Goal: Information Seeking & Learning: Learn about a topic

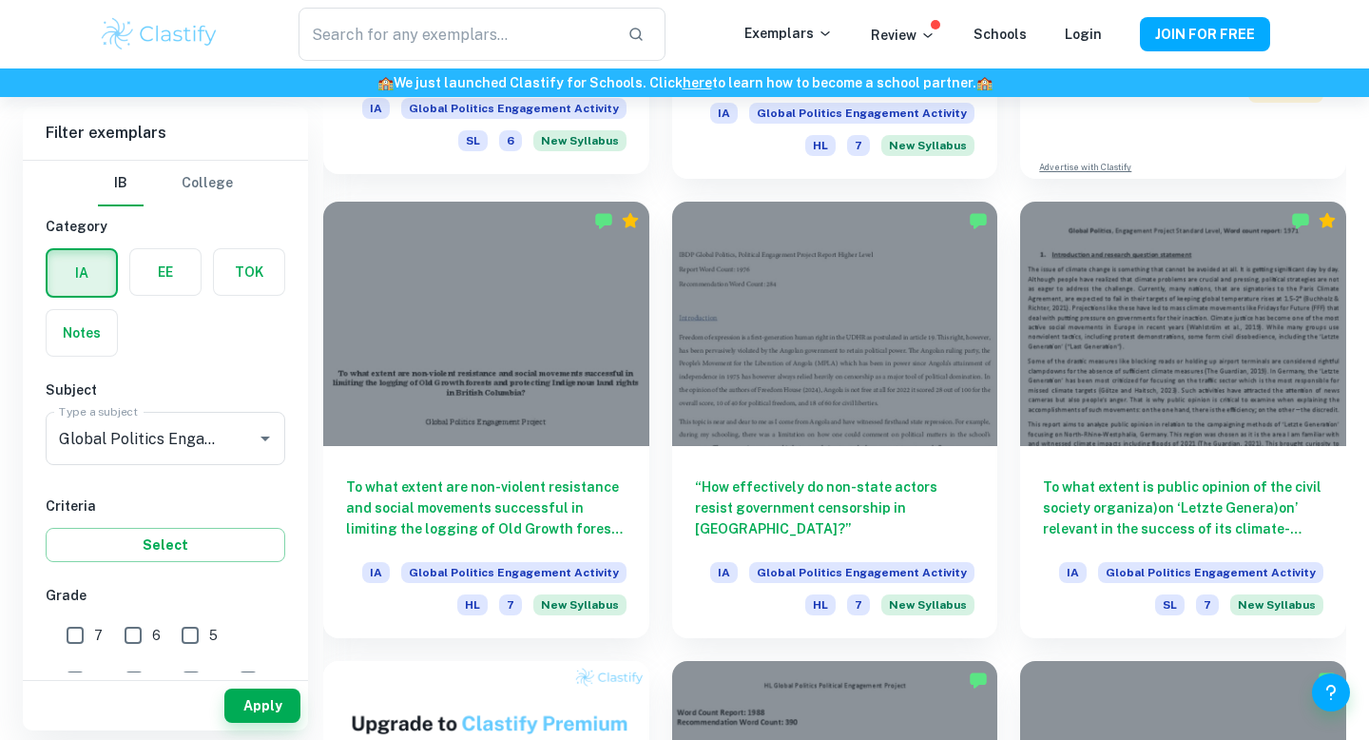
scroll to position [959, 0]
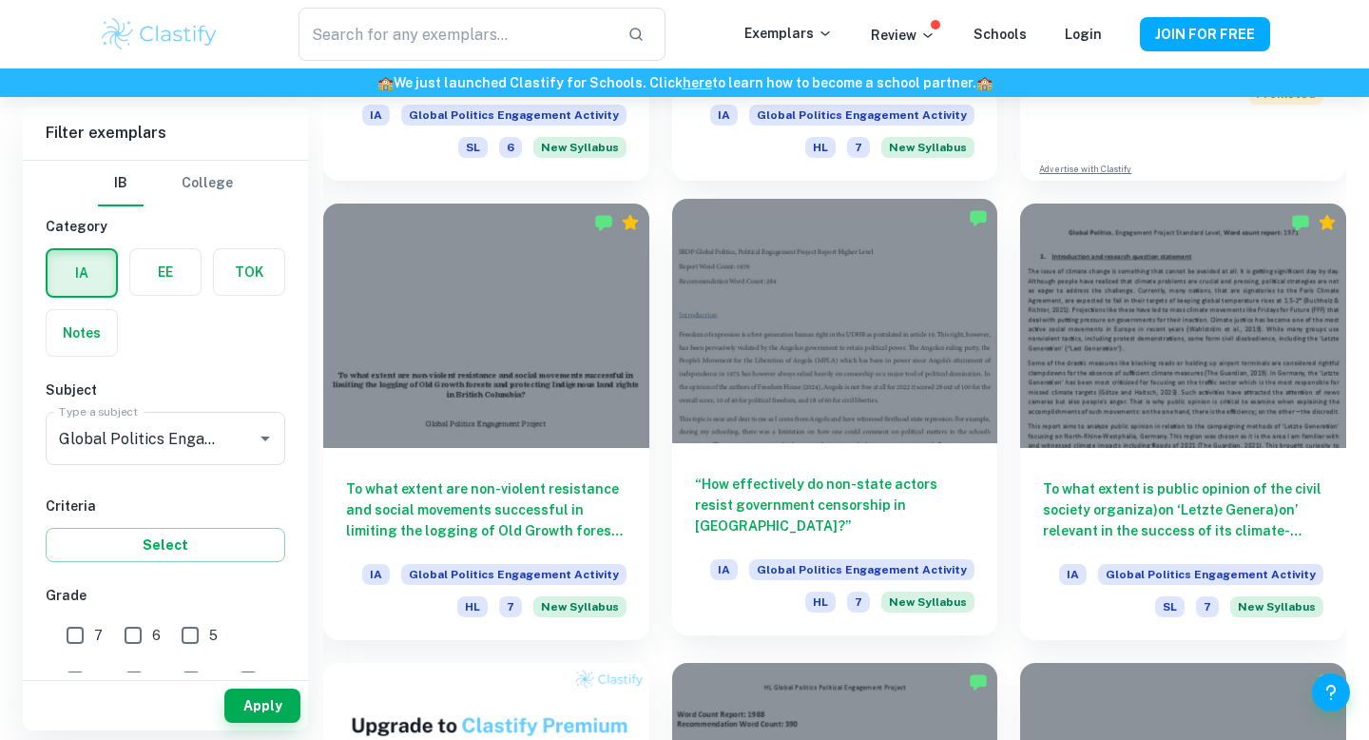
click at [779, 333] on div at bounding box center [835, 321] width 326 height 244
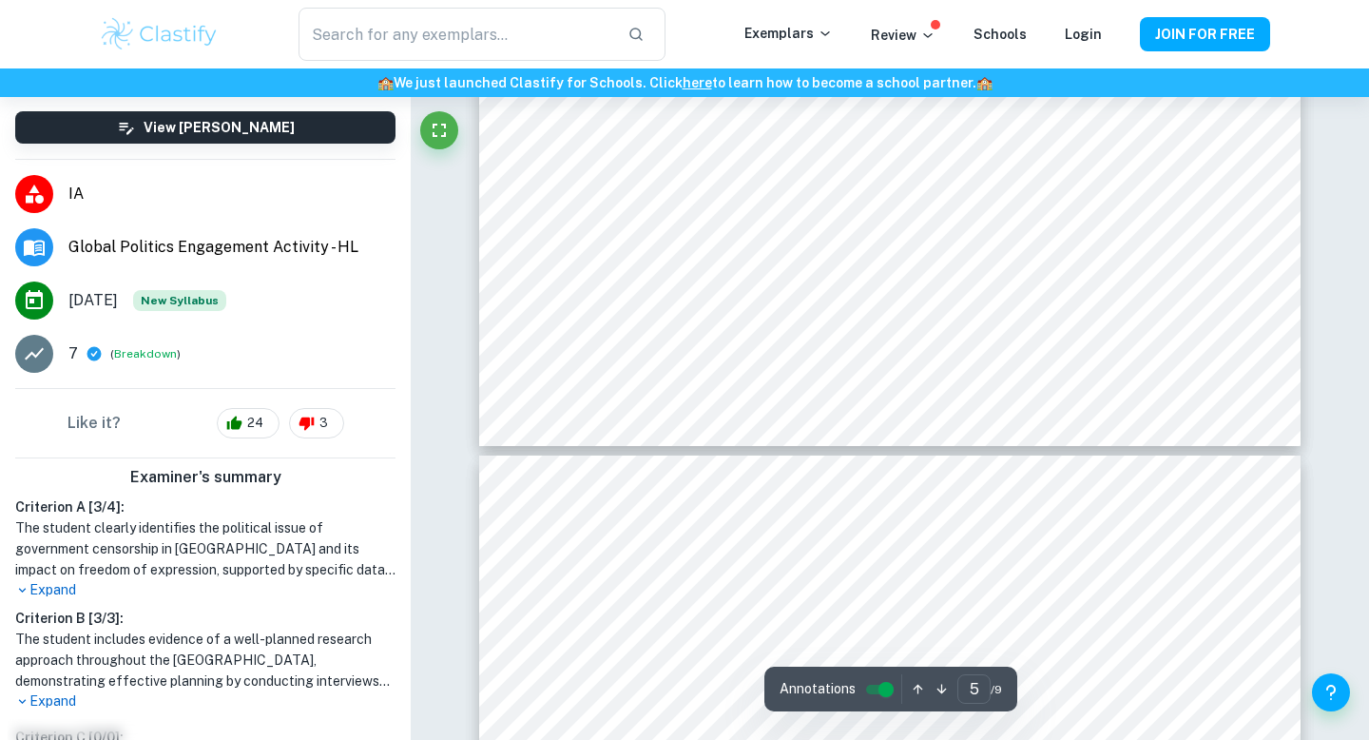
type input "6"
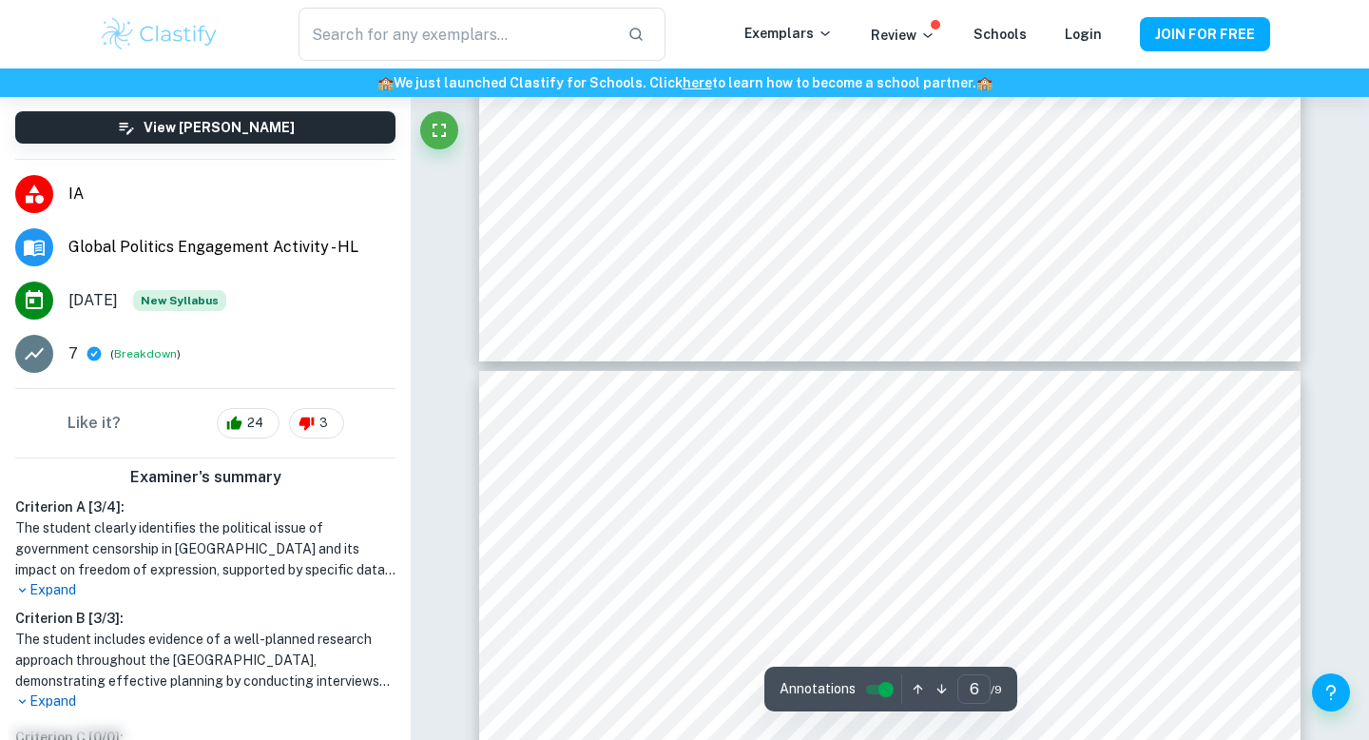
scroll to position [5392, 0]
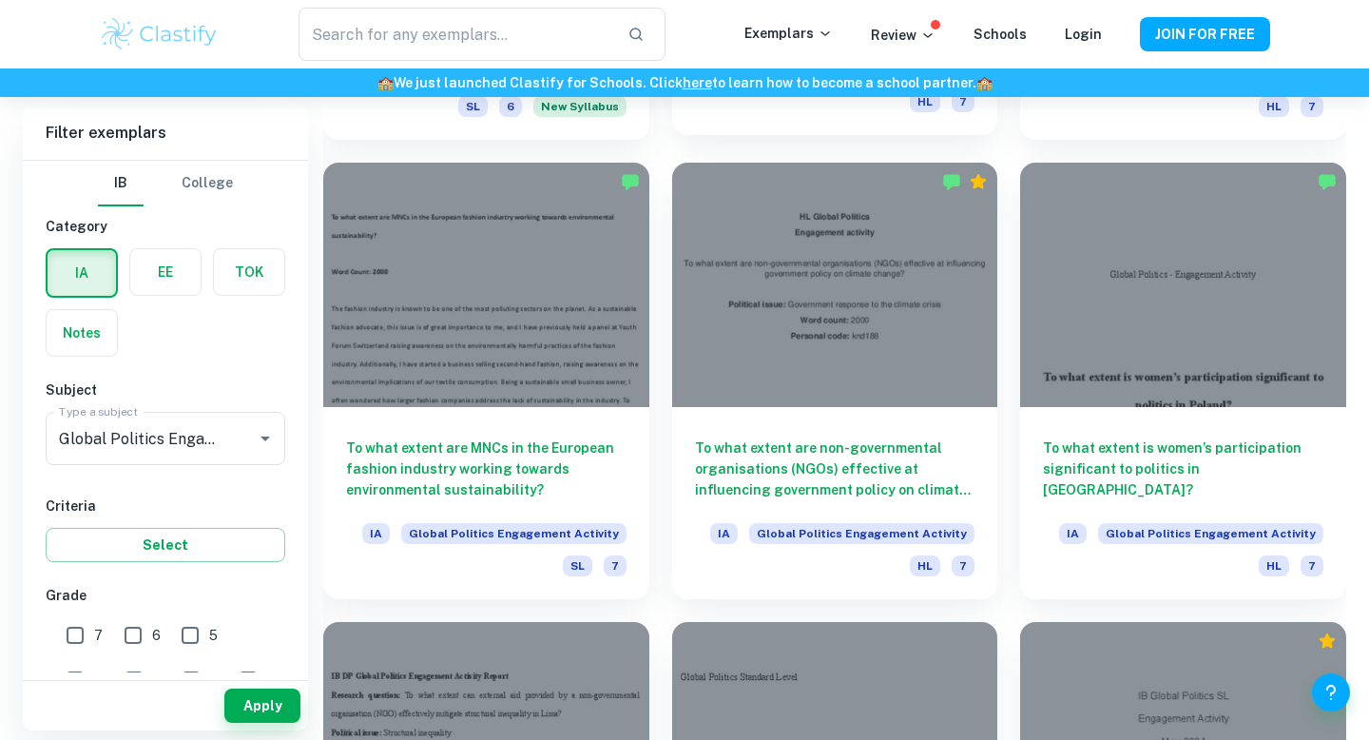
scroll to position [2375, 0]
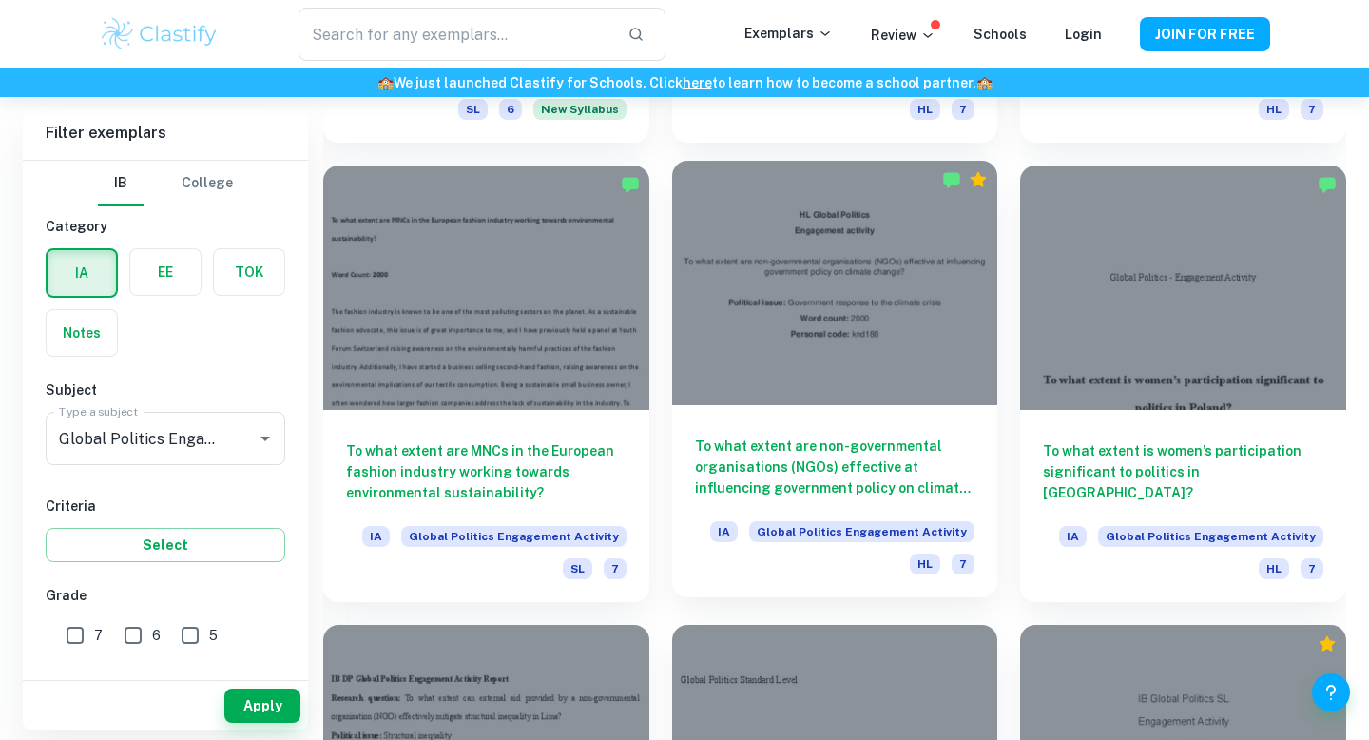
click at [759, 337] on div at bounding box center [835, 283] width 326 height 244
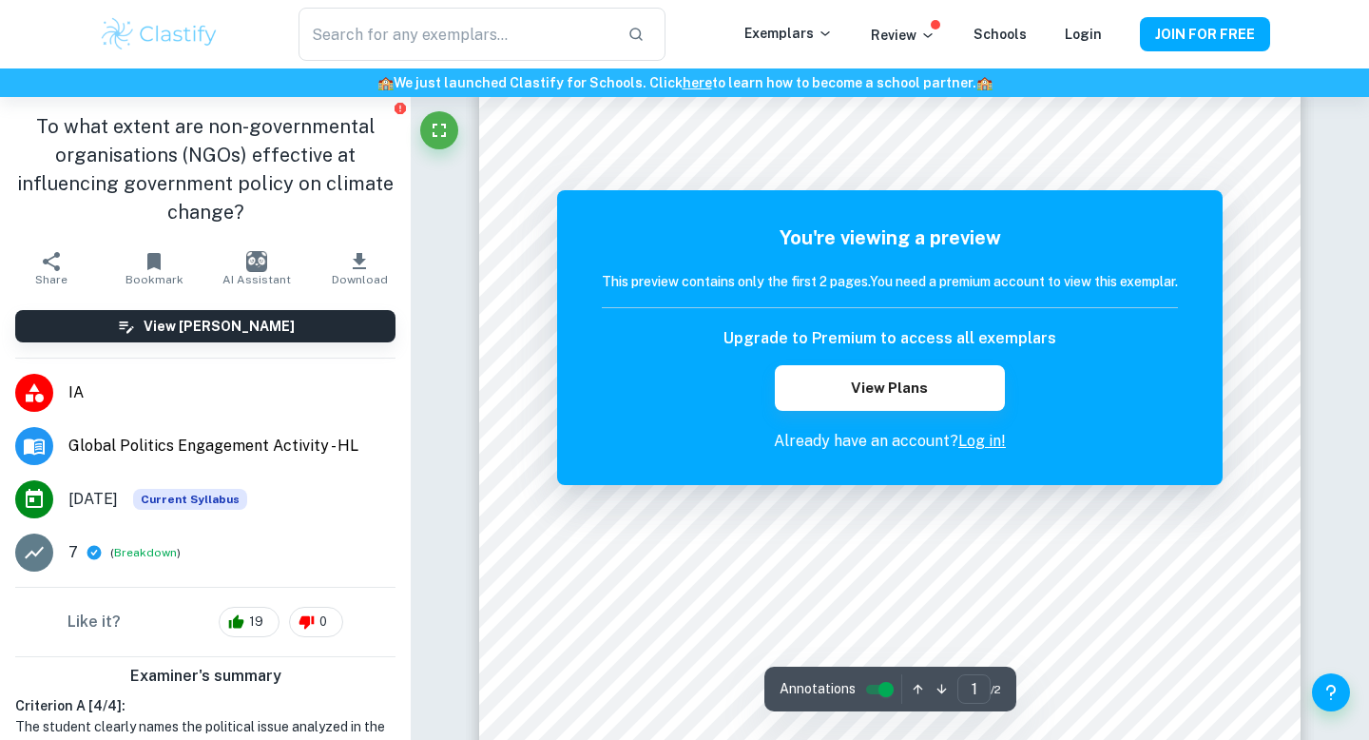
scroll to position [37, 0]
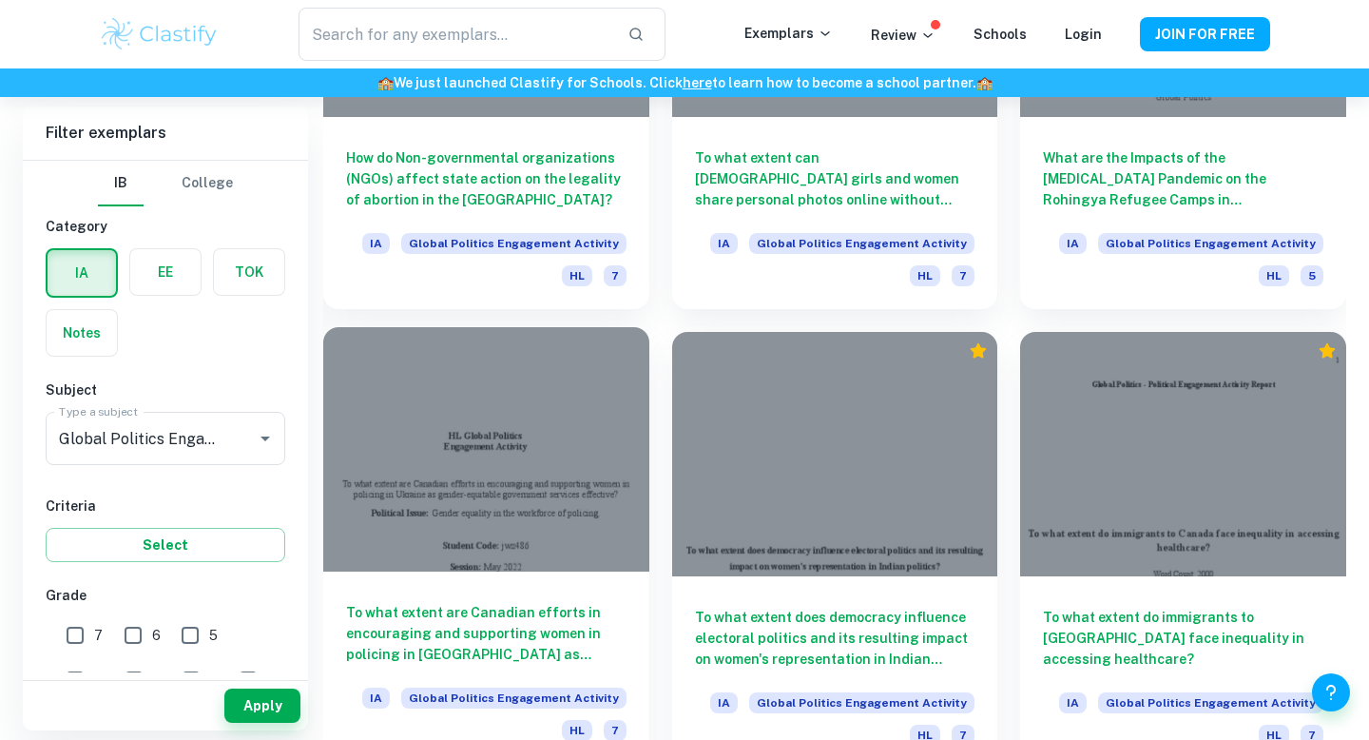
scroll to position [9541, 0]
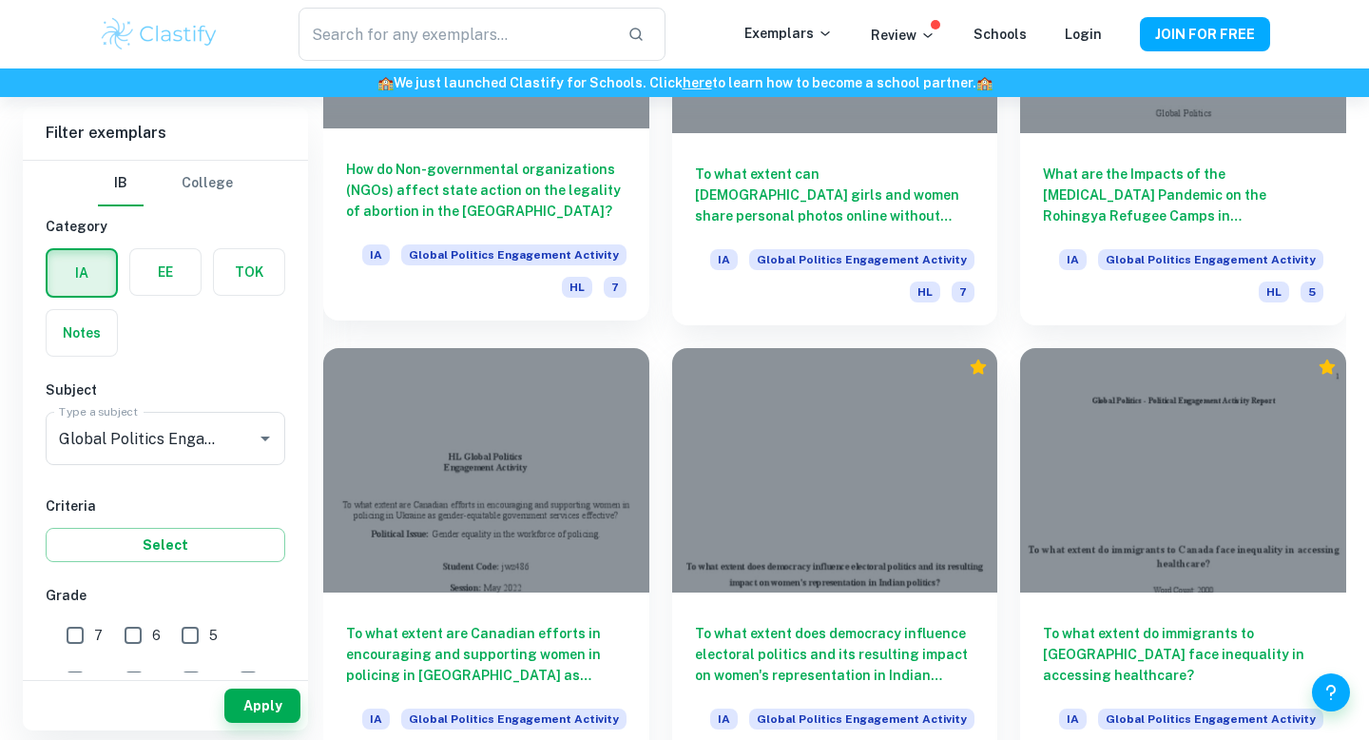
click at [494, 205] on h6 "How do Non-governmental organizations (NGOs) affect state action on the legalit…" at bounding box center [486, 190] width 281 height 63
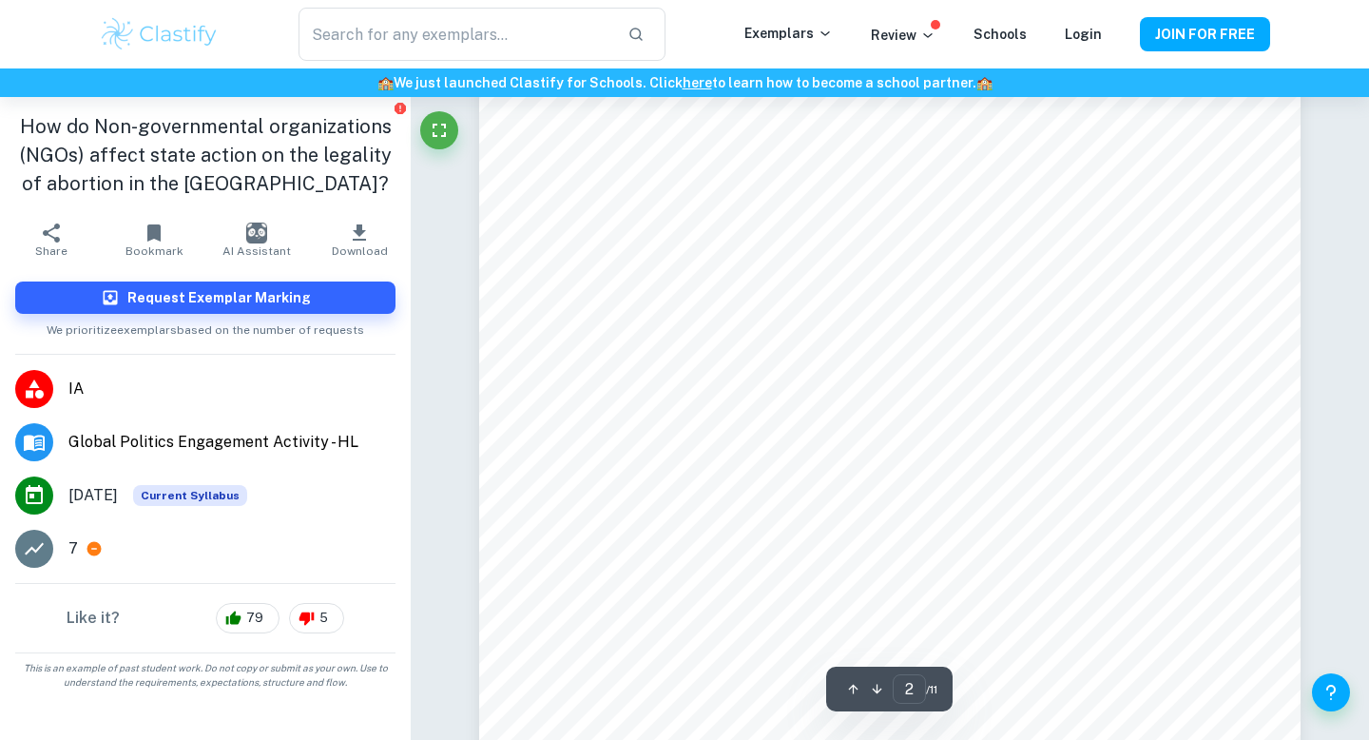
scroll to position [1620, 0]
type input "1"
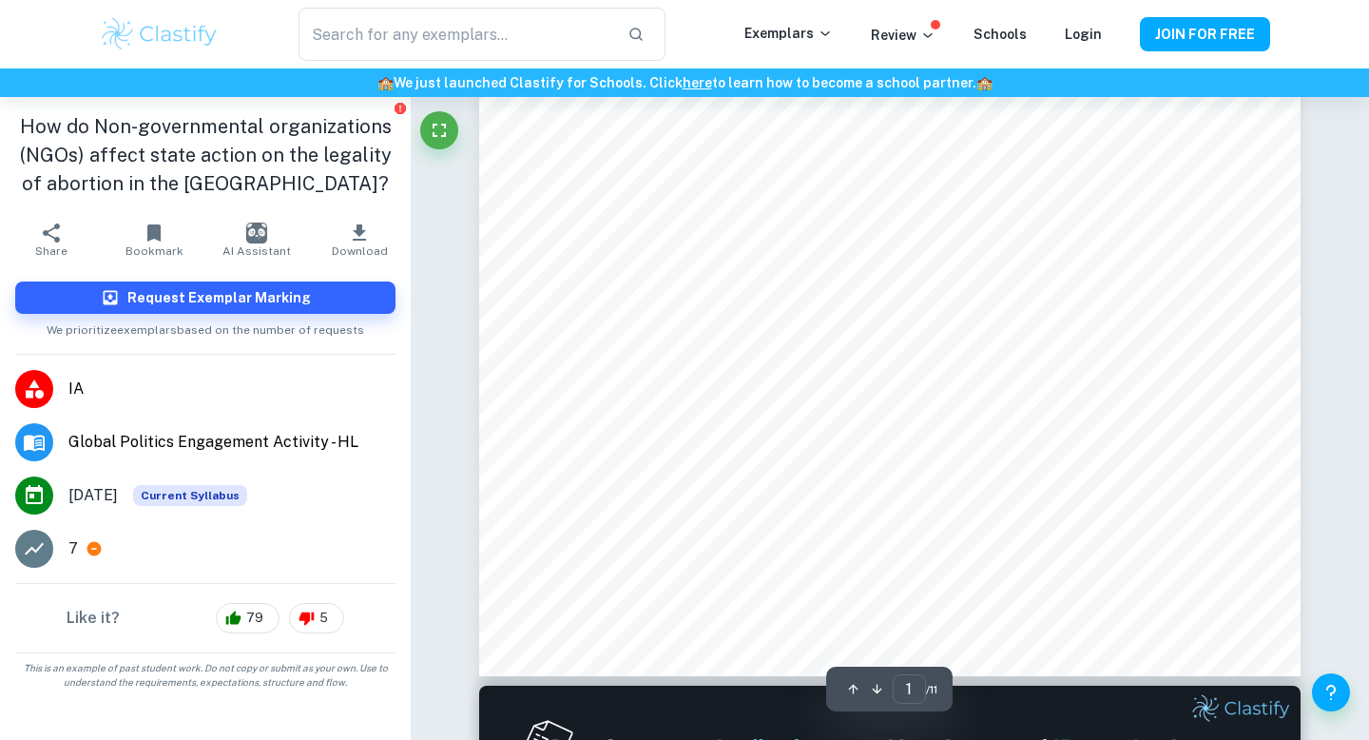
scroll to position [0, 0]
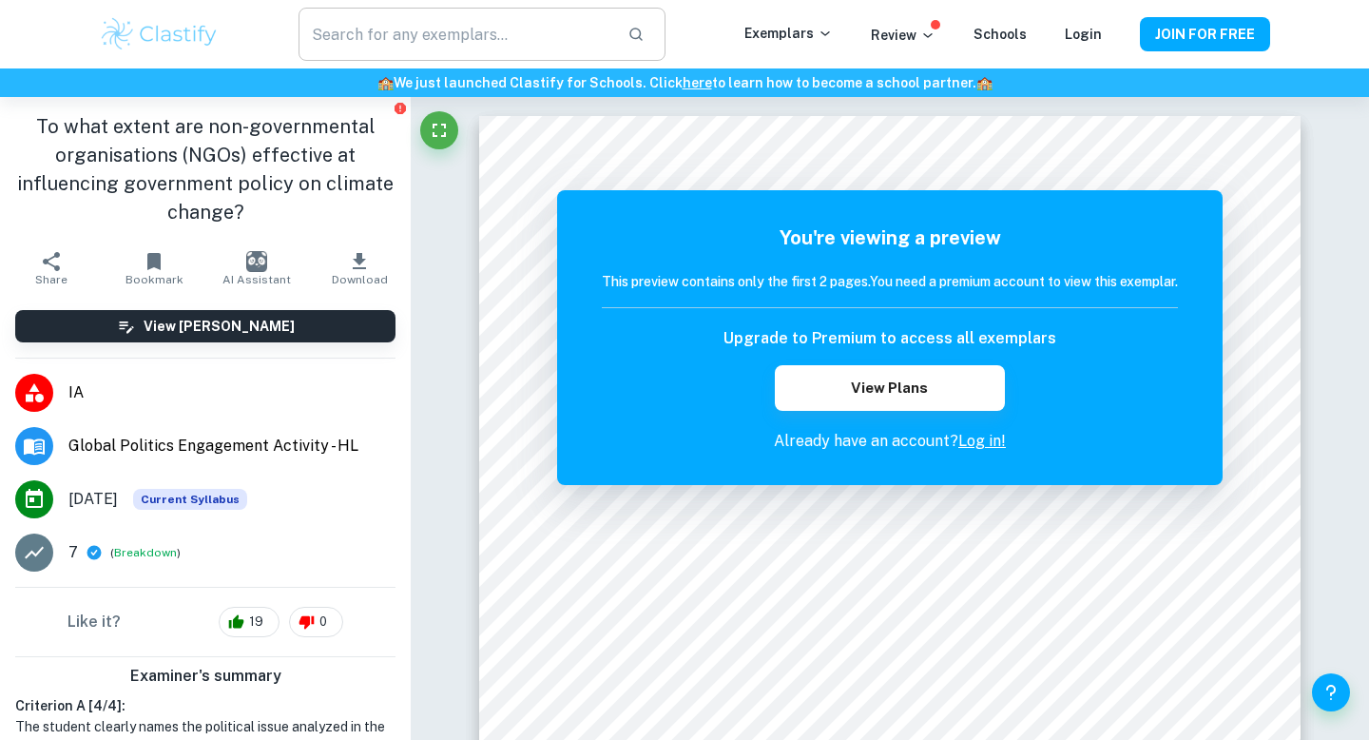
click at [338, 46] on input "text" at bounding box center [456, 34] width 314 height 53
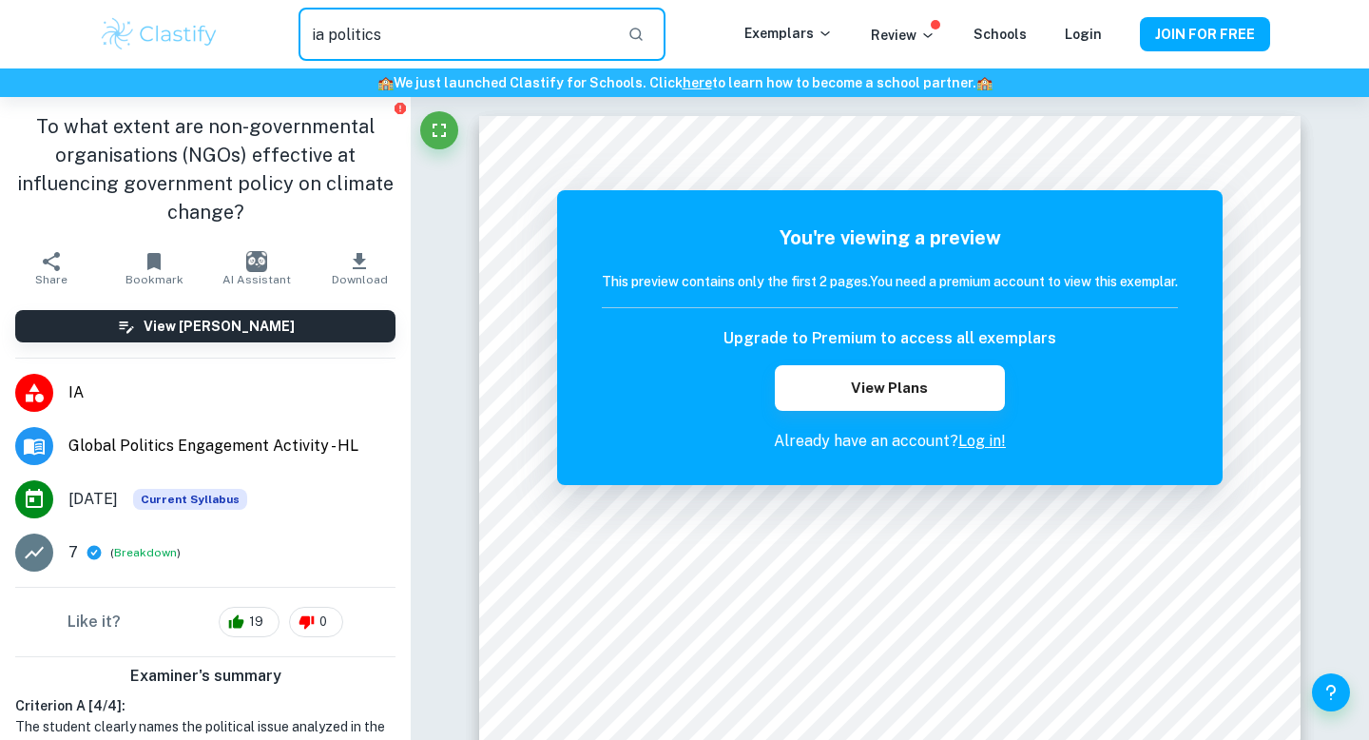
type input "ia politics"
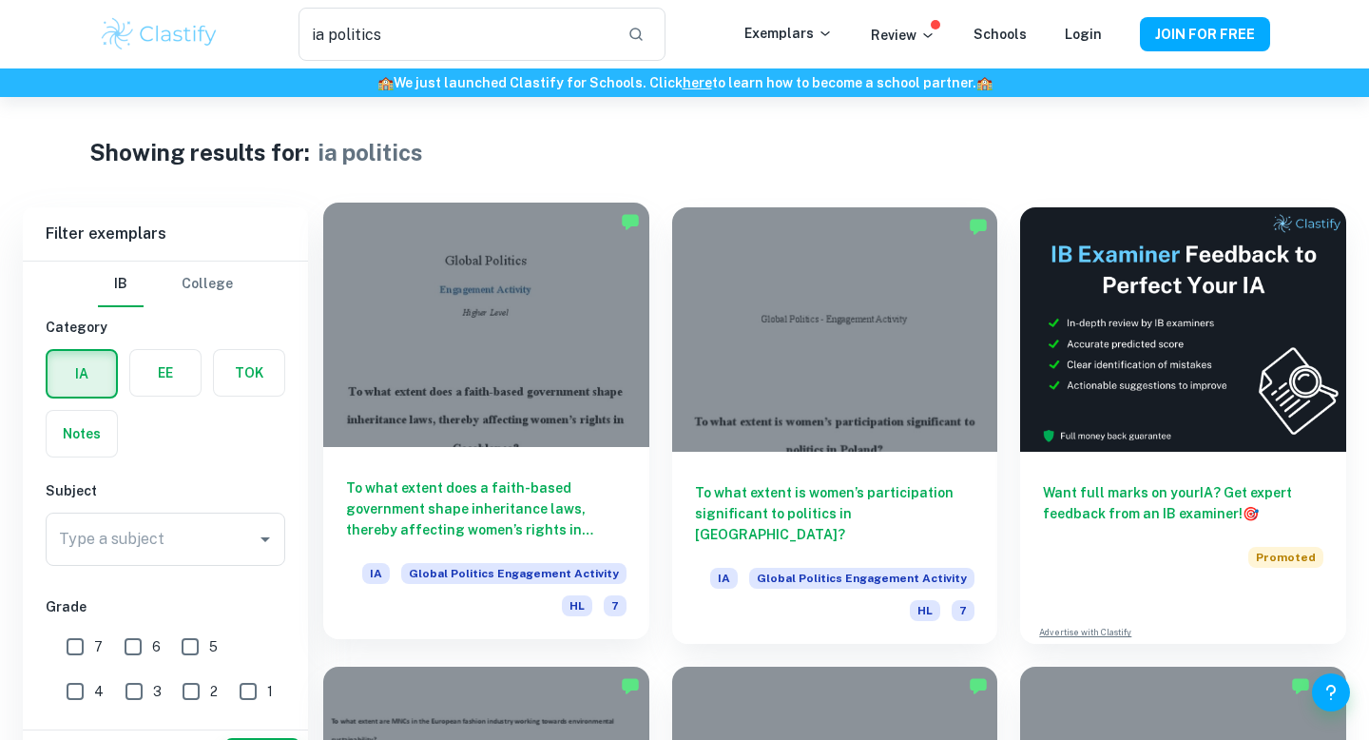
scroll to position [57, 0]
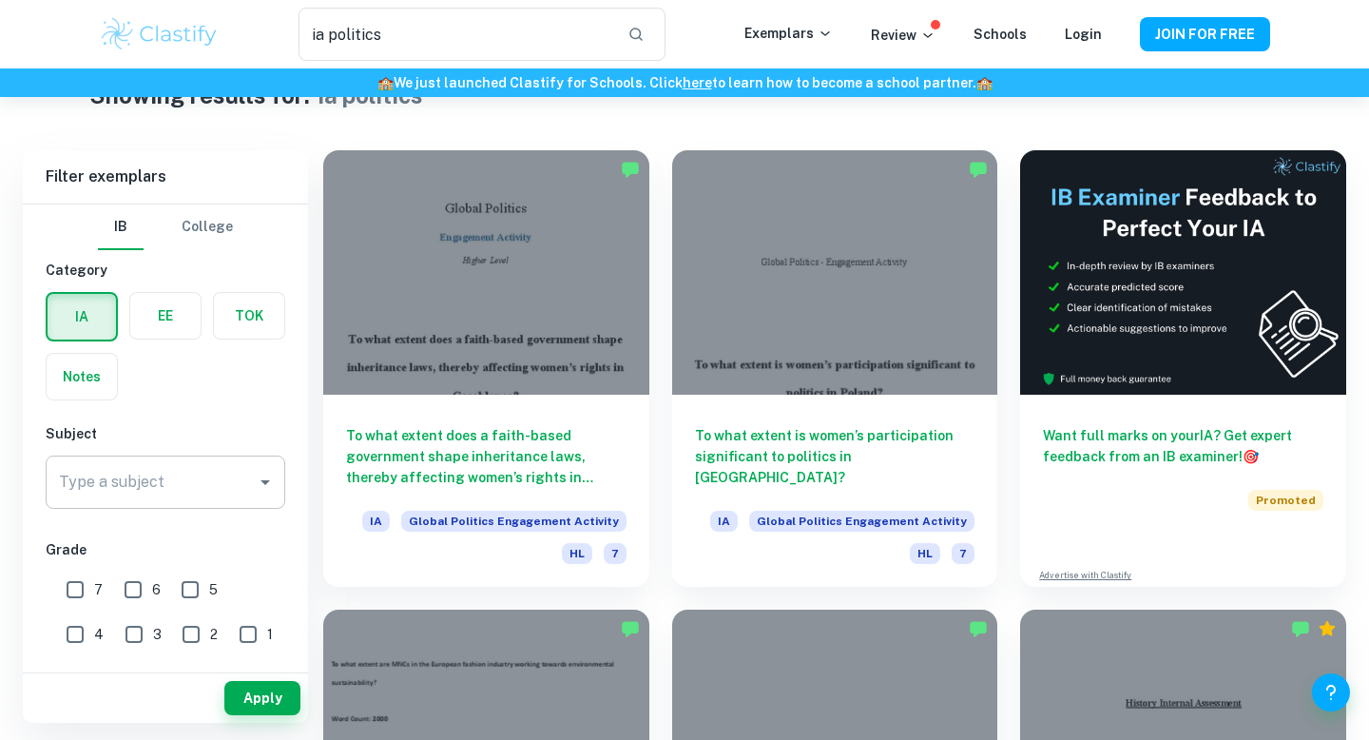
click at [232, 500] on div "Type a subject" at bounding box center [166, 481] width 240 height 53
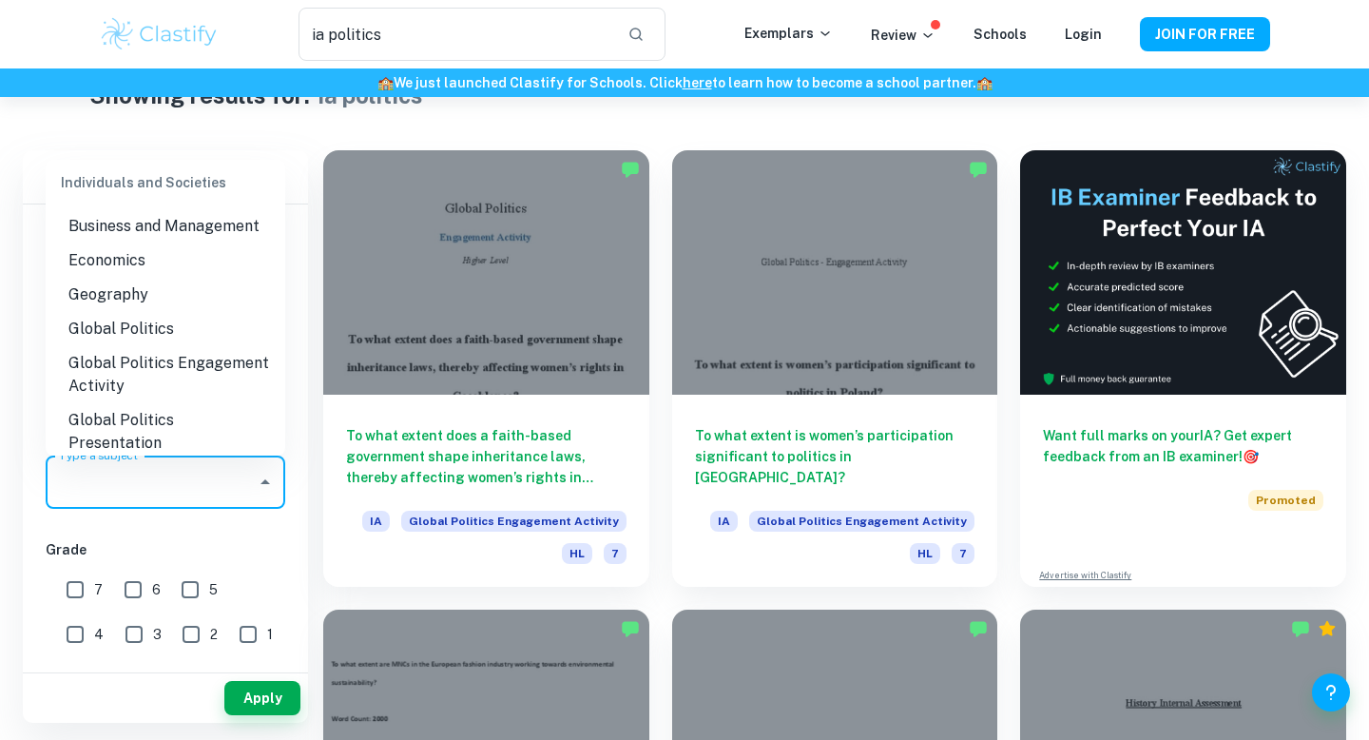
scroll to position [1867, 0]
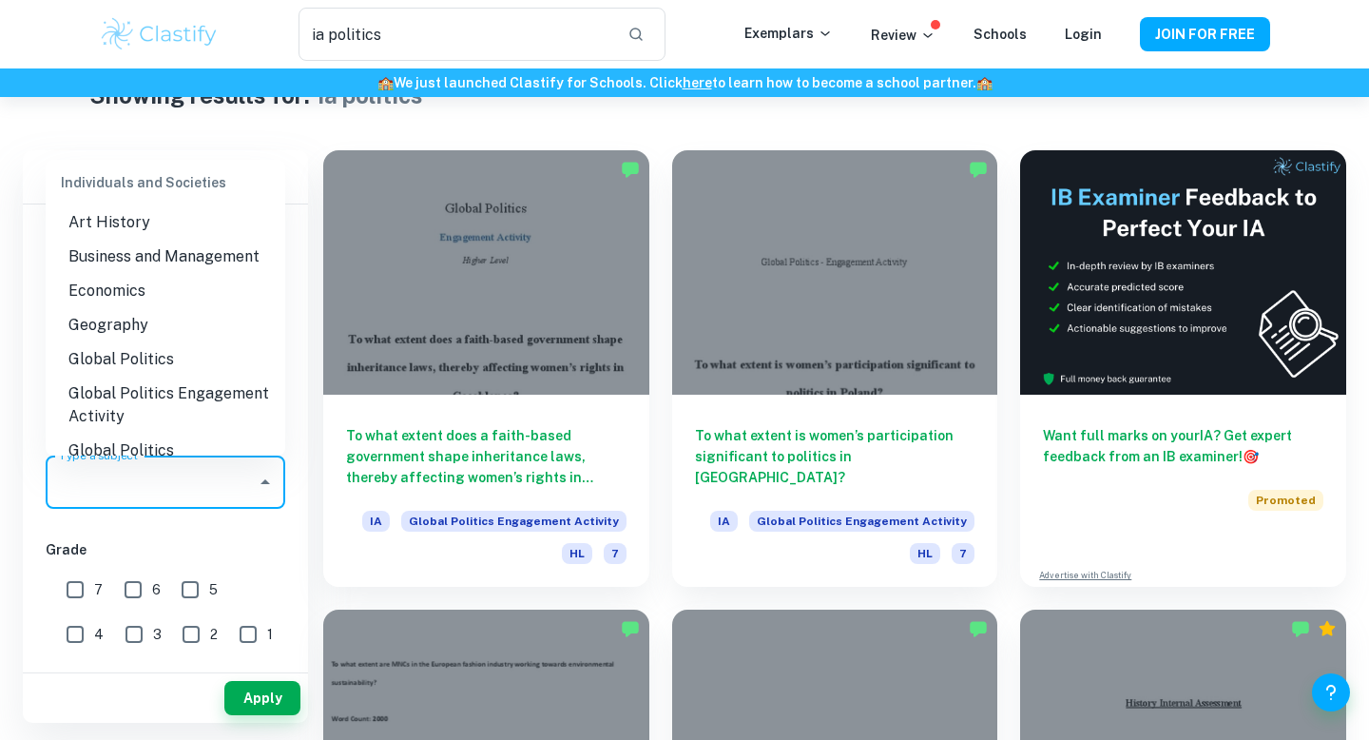
click at [198, 377] on li "Global Politics Engagement Activity" at bounding box center [166, 405] width 240 height 57
type input "Global Politics Engagement Activity"
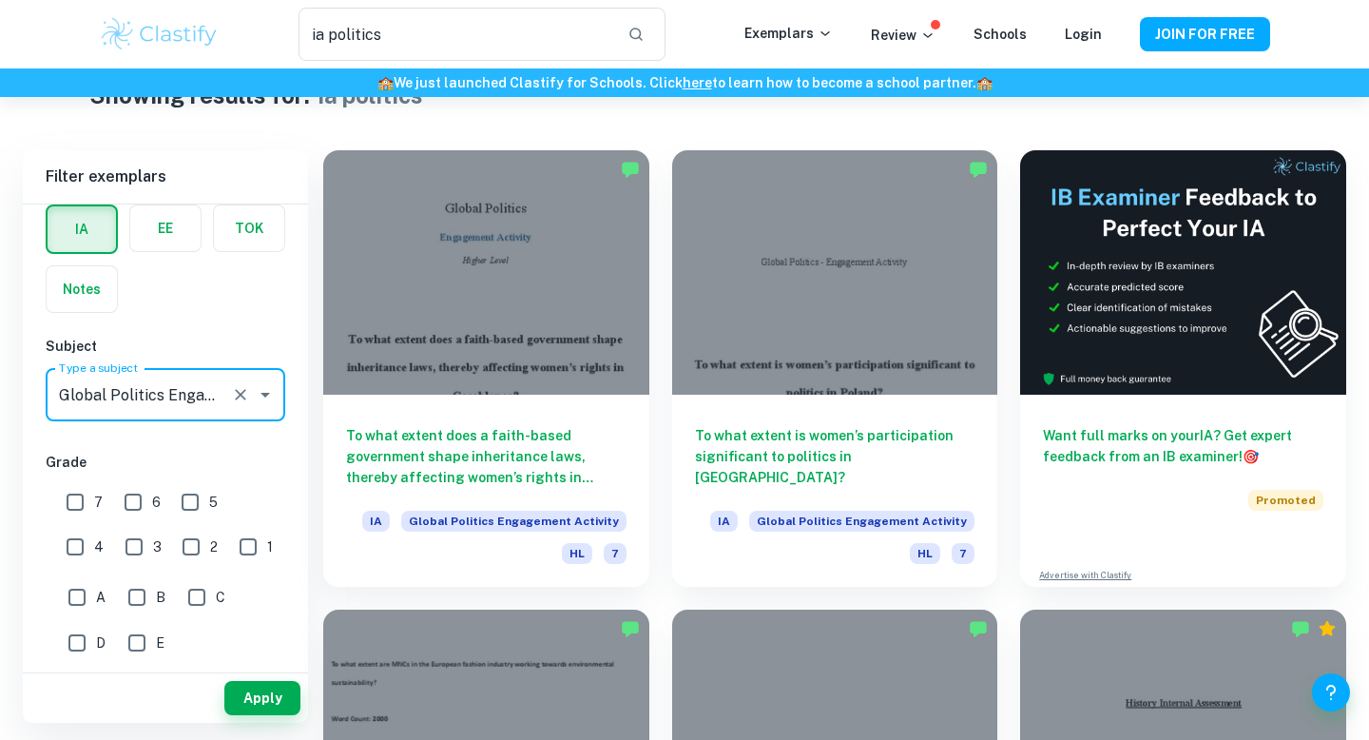
scroll to position [0, 0]
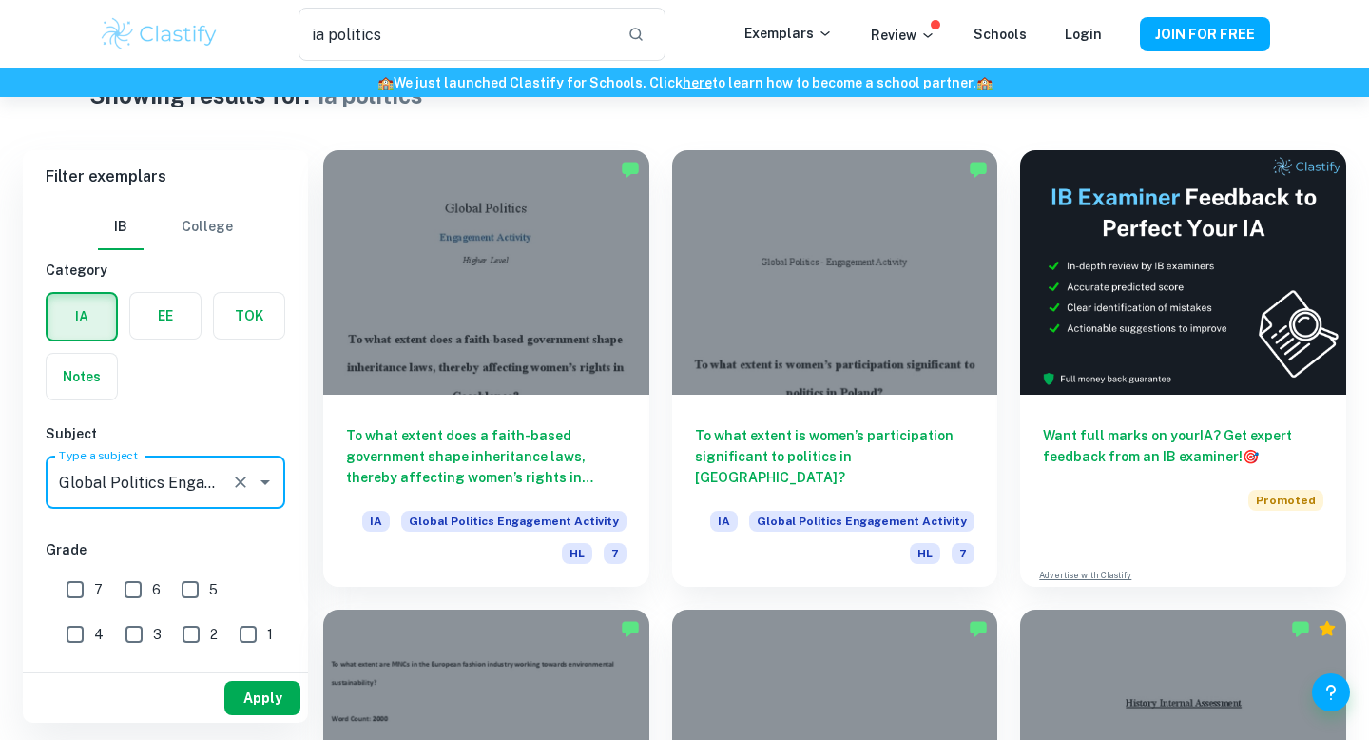
click at [293, 693] on button "Apply" at bounding box center [262, 698] width 76 height 34
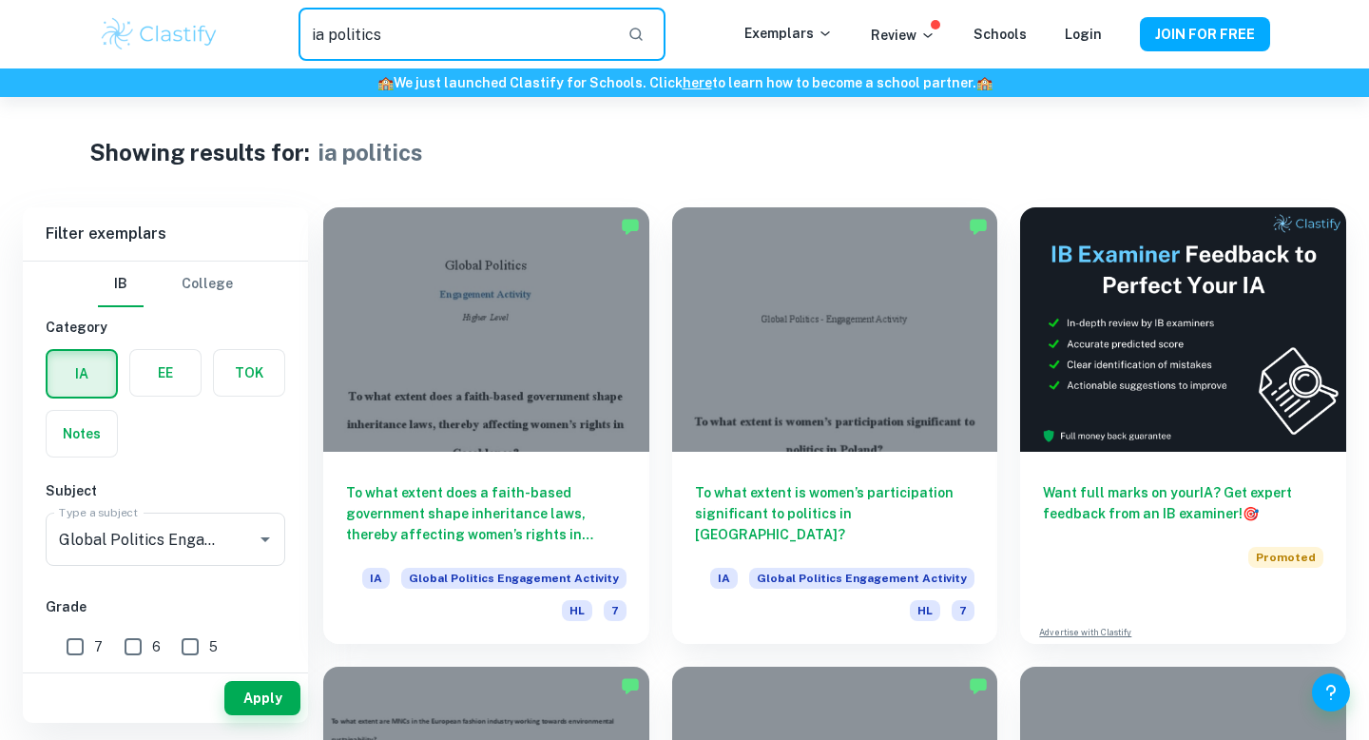
drag, startPoint x: 397, startPoint y: 48, endPoint x: 291, endPoint y: 43, distance: 106.6
click at [290, 43] on div "ia politics ​" at bounding box center [482, 34] width 525 height 53
type input "[GEOGRAPHIC_DATA]"
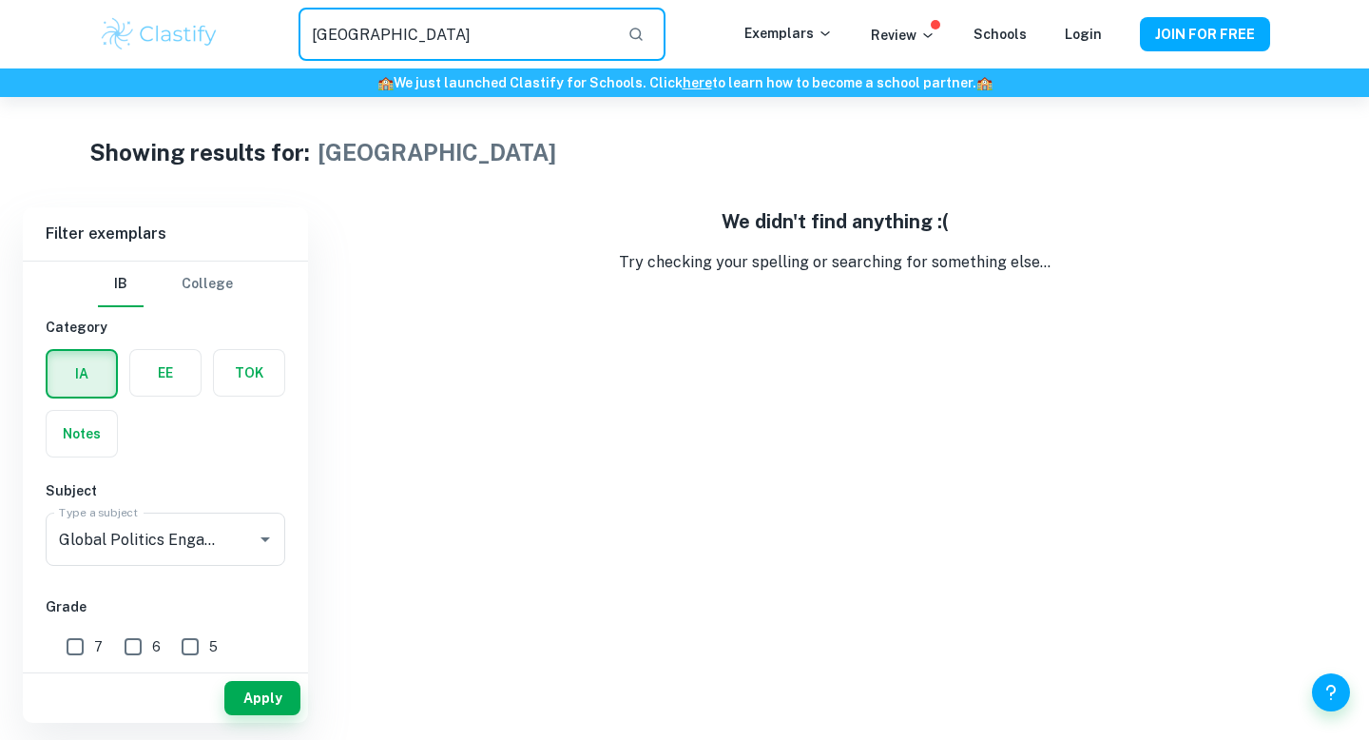
drag, startPoint x: 441, startPoint y: 29, endPoint x: 283, endPoint y: 29, distance: 157.8
click at [283, 29] on div "south korea ​" at bounding box center [482, 34] width 525 height 53
type input "i"
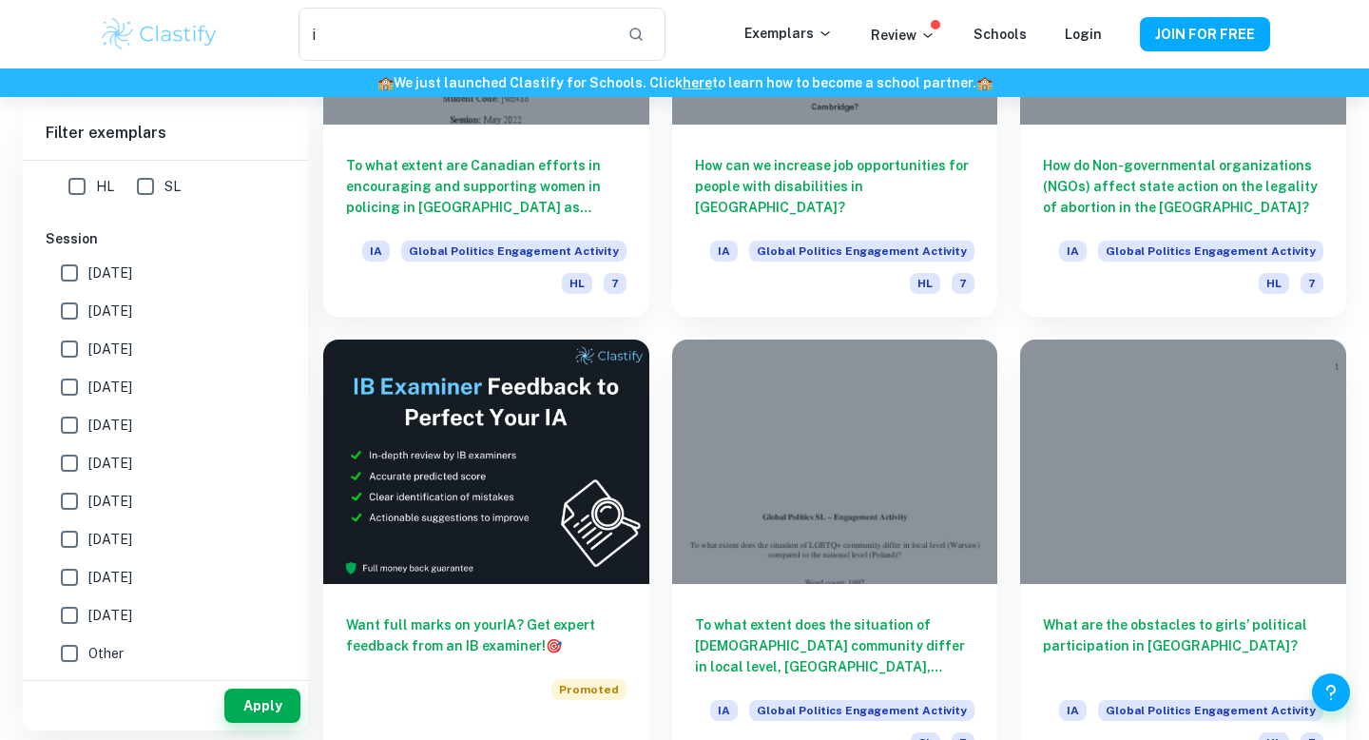
scroll to position [3195, 0]
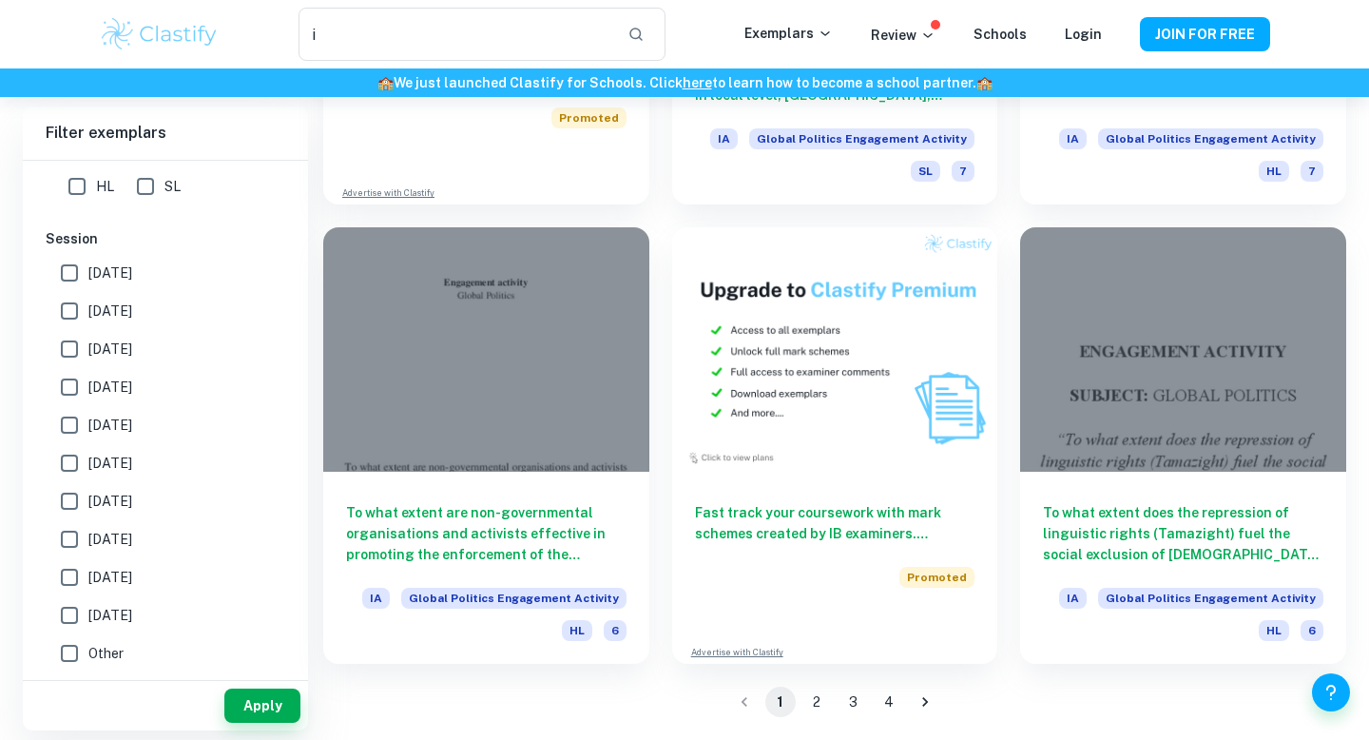
click at [817, 694] on button "2" at bounding box center [817, 702] width 30 height 30
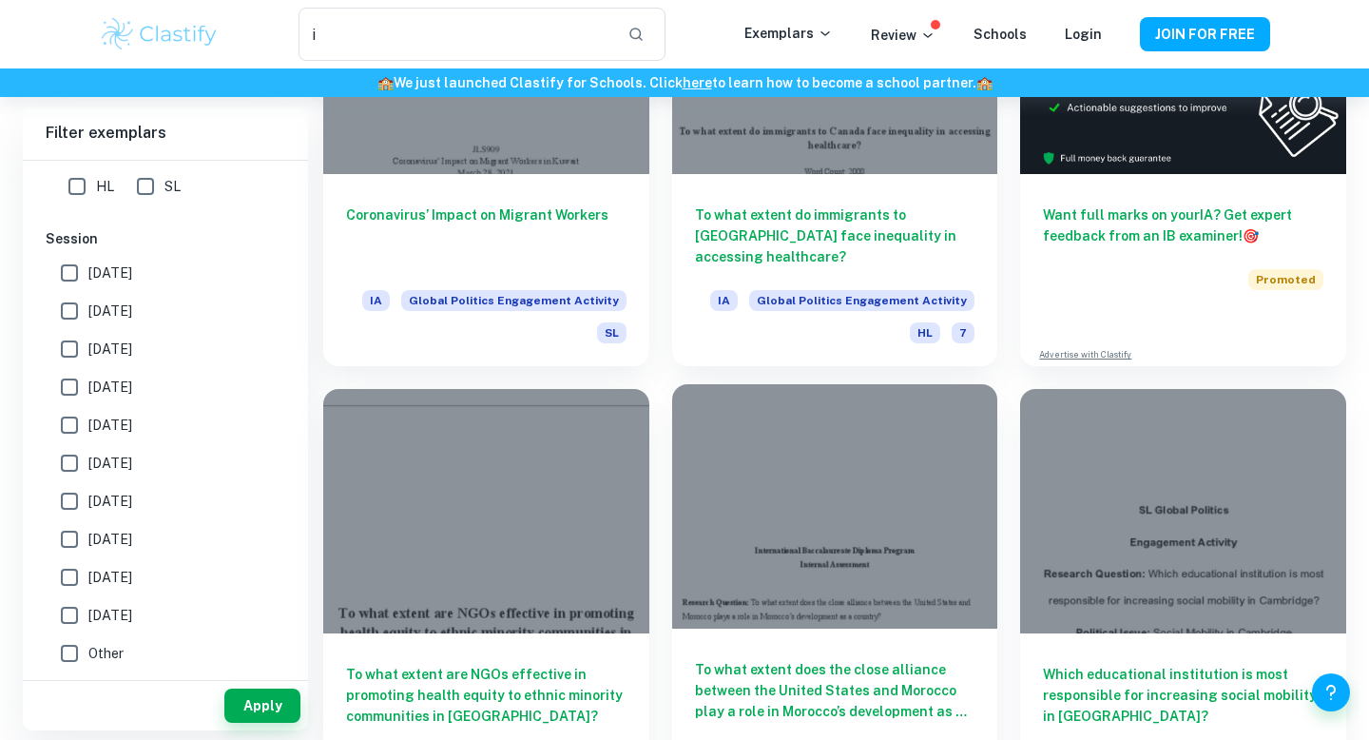
scroll to position [200, 0]
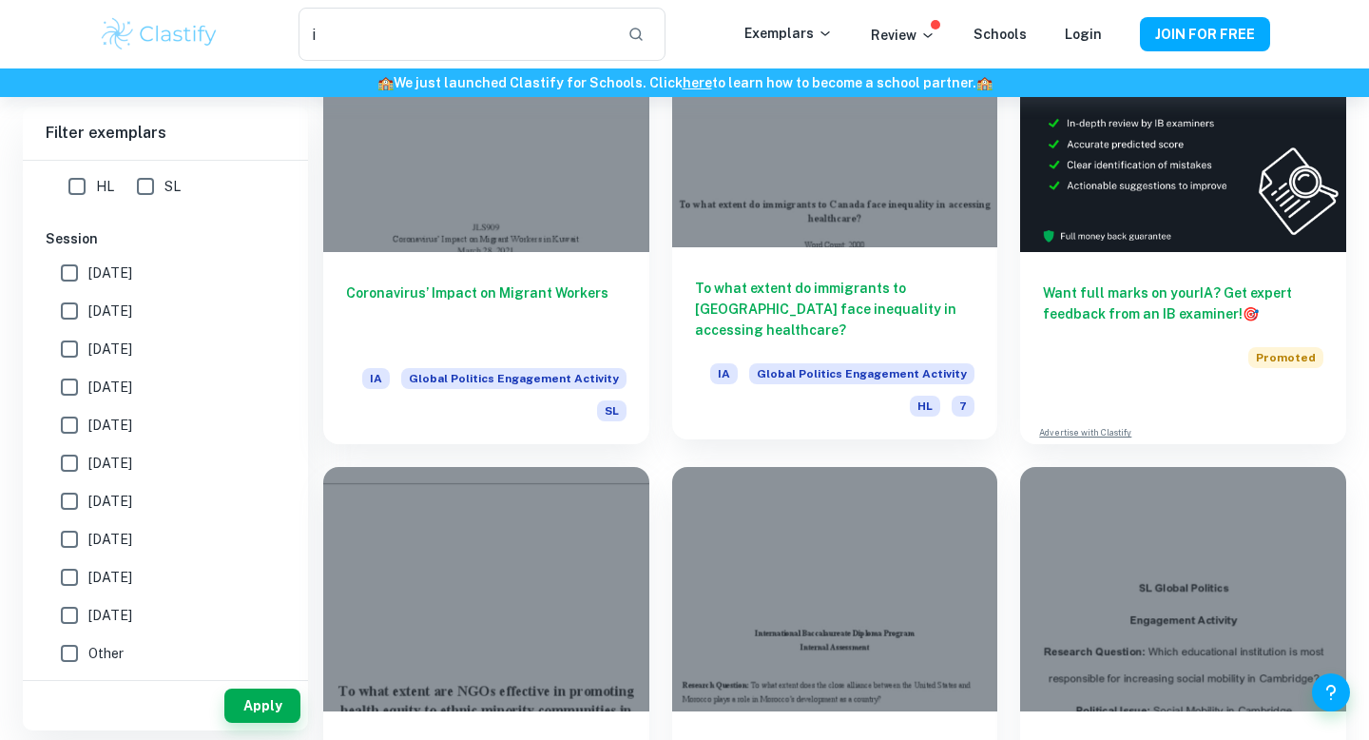
click at [842, 206] on div at bounding box center [835, 125] width 326 height 244
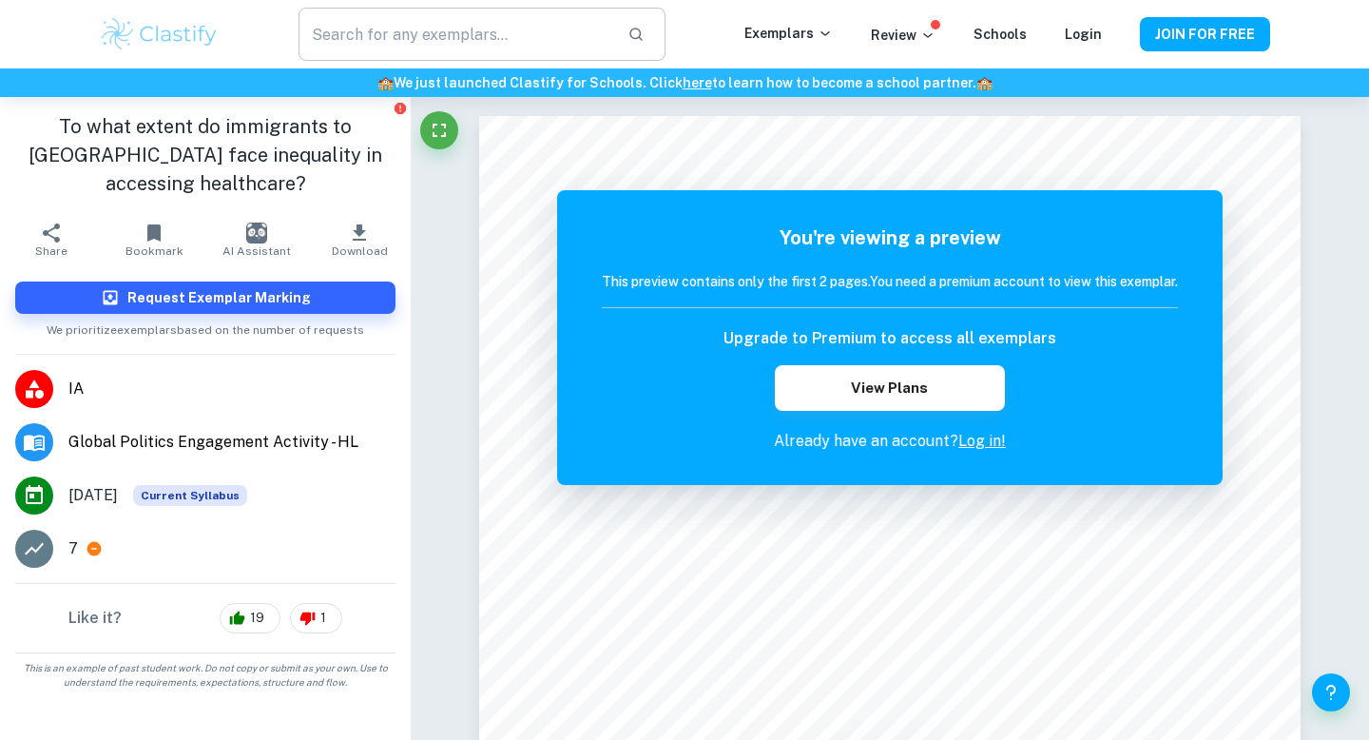
scroll to position [200, 0]
type input "i"
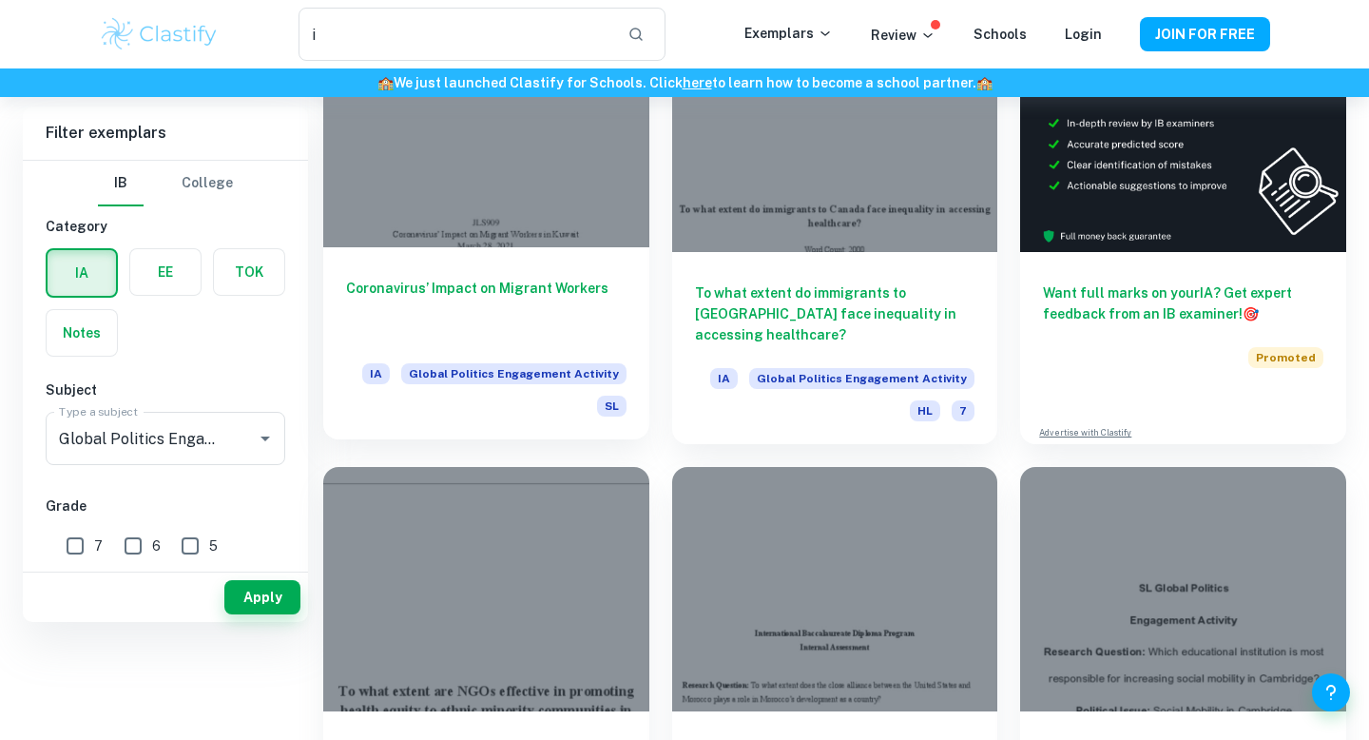
scroll to position [0, 0]
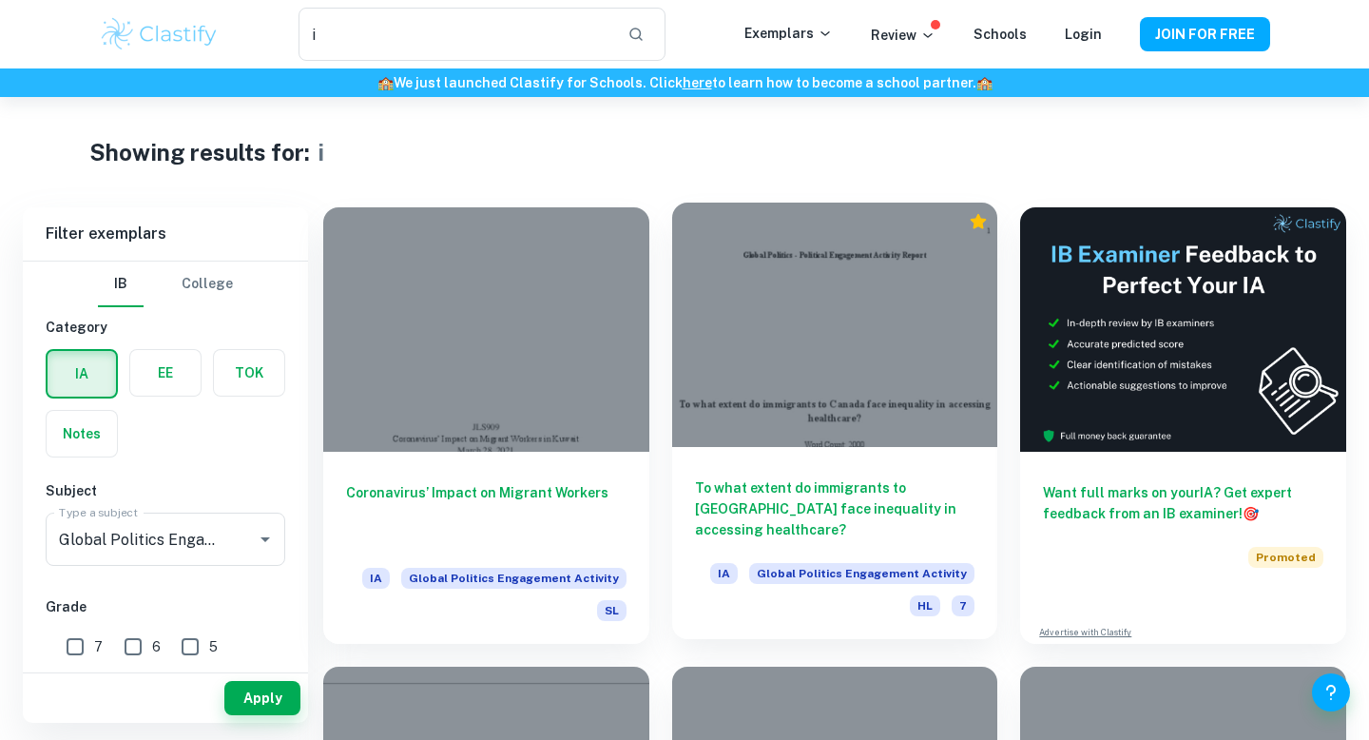
click at [779, 330] on div at bounding box center [835, 325] width 326 height 244
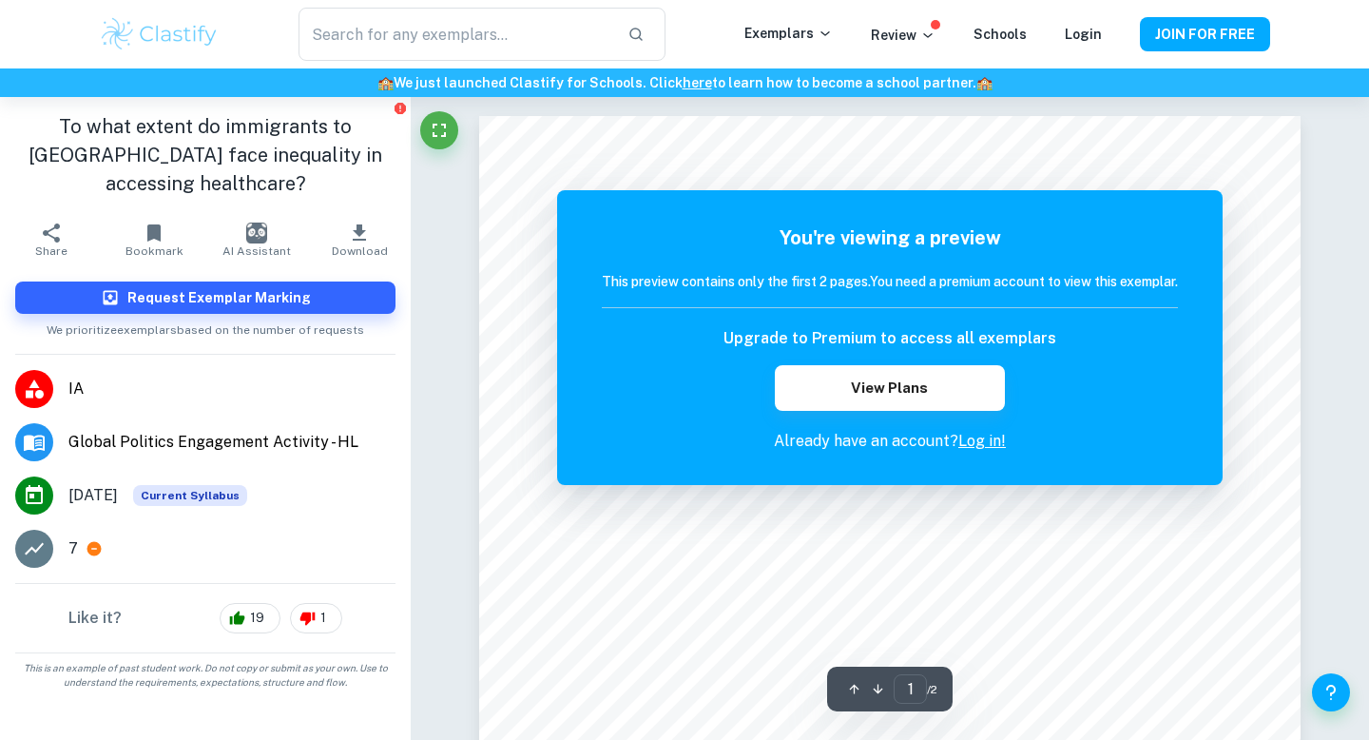
type input "i"
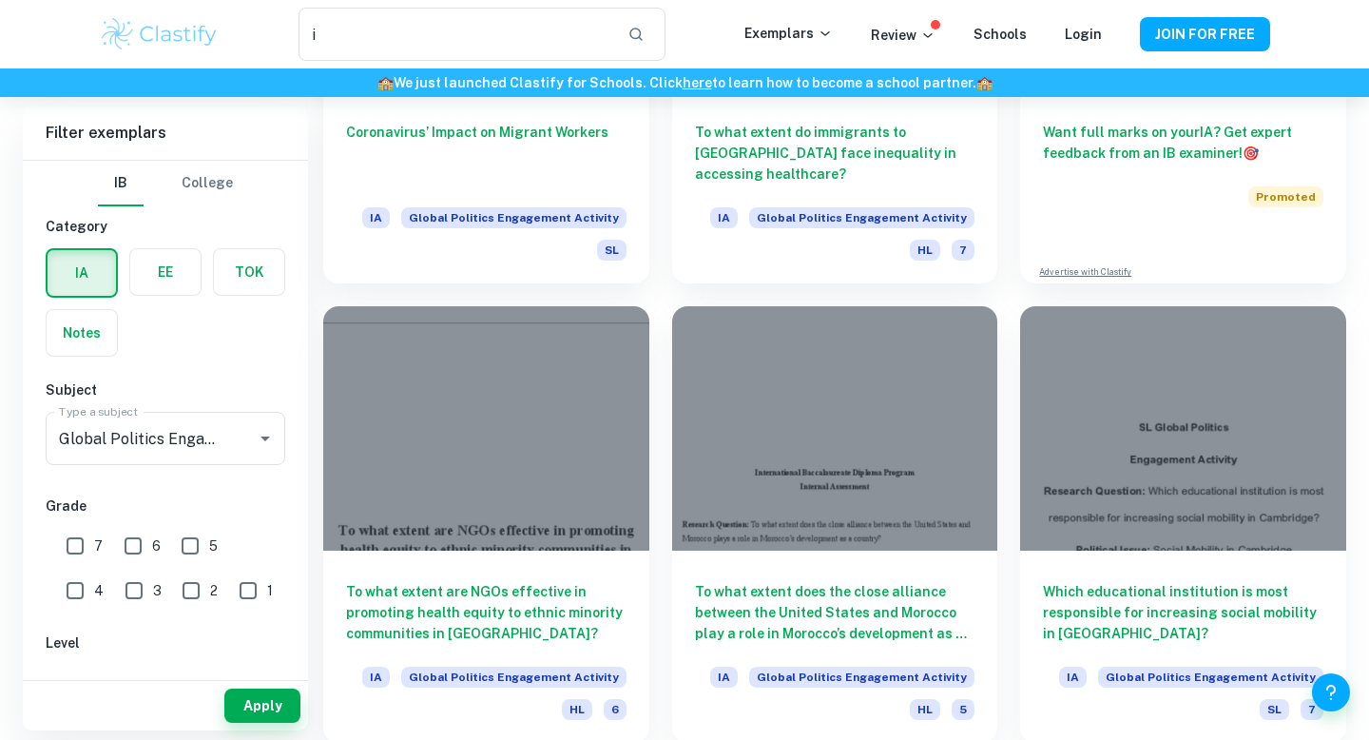
scroll to position [358, 0]
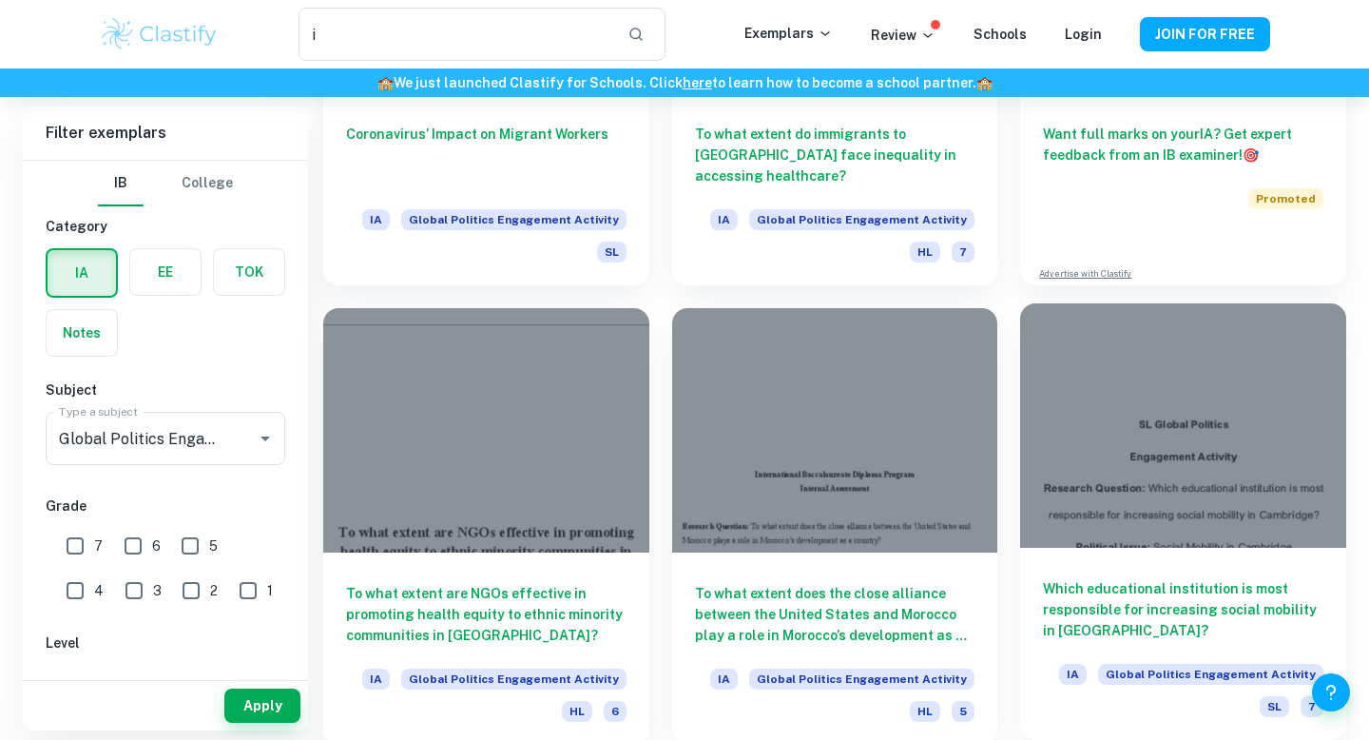
click at [1156, 455] on div at bounding box center [1183, 425] width 326 height 244
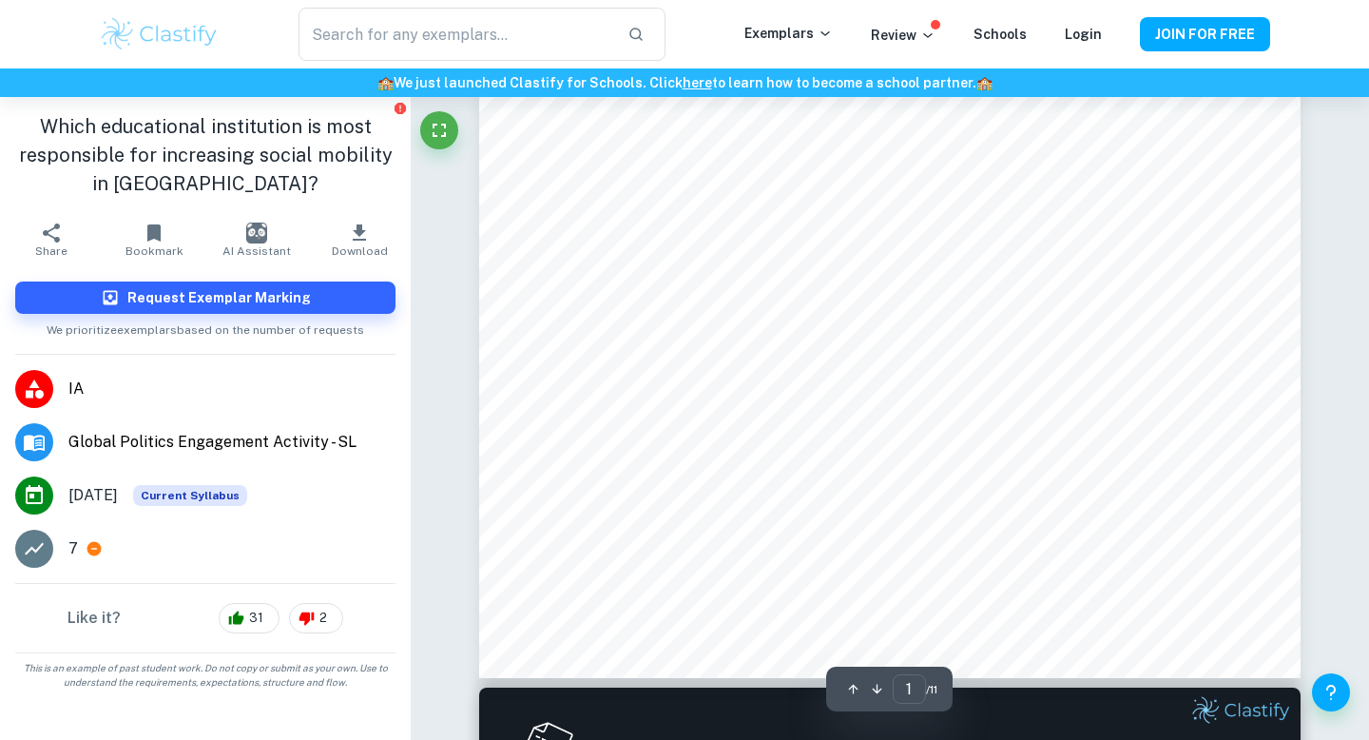
type input "2"
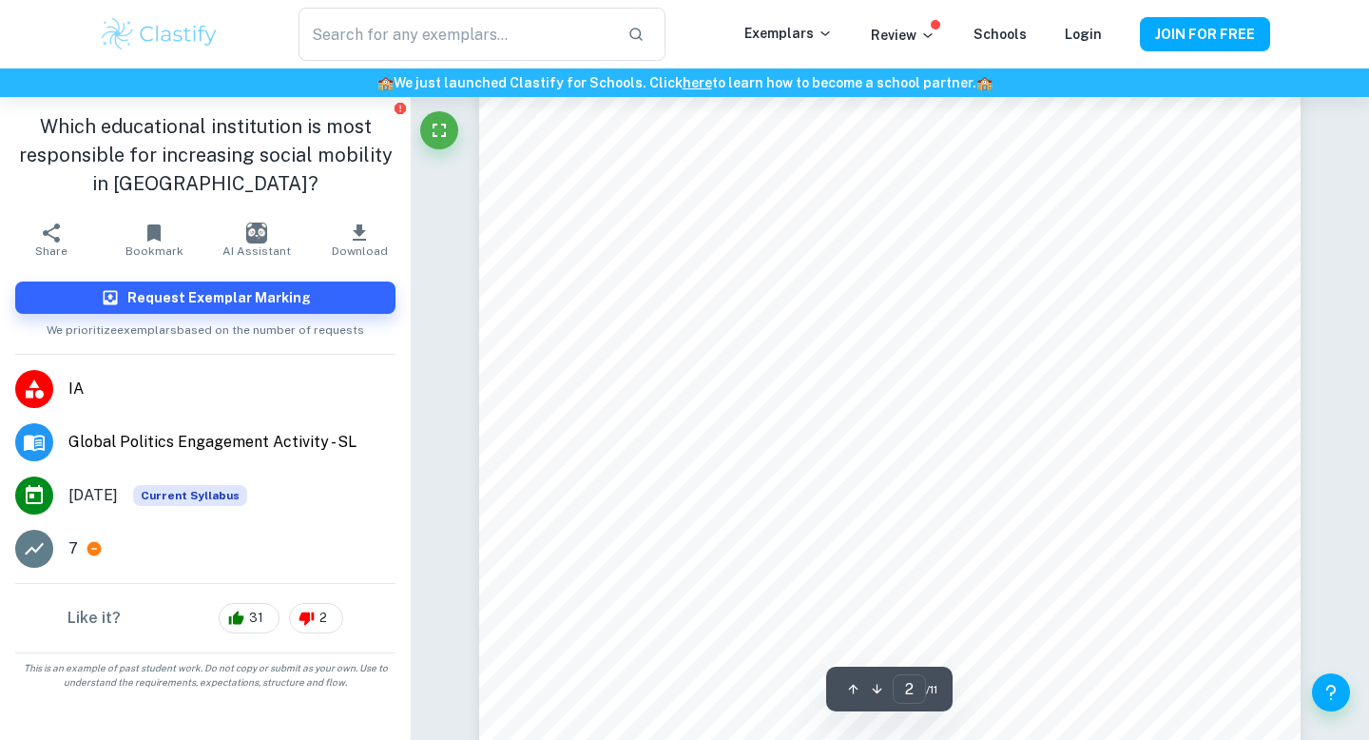
scroll to position [1820, 0]
